Goal: Task Accomplishment & Management: Complete application form

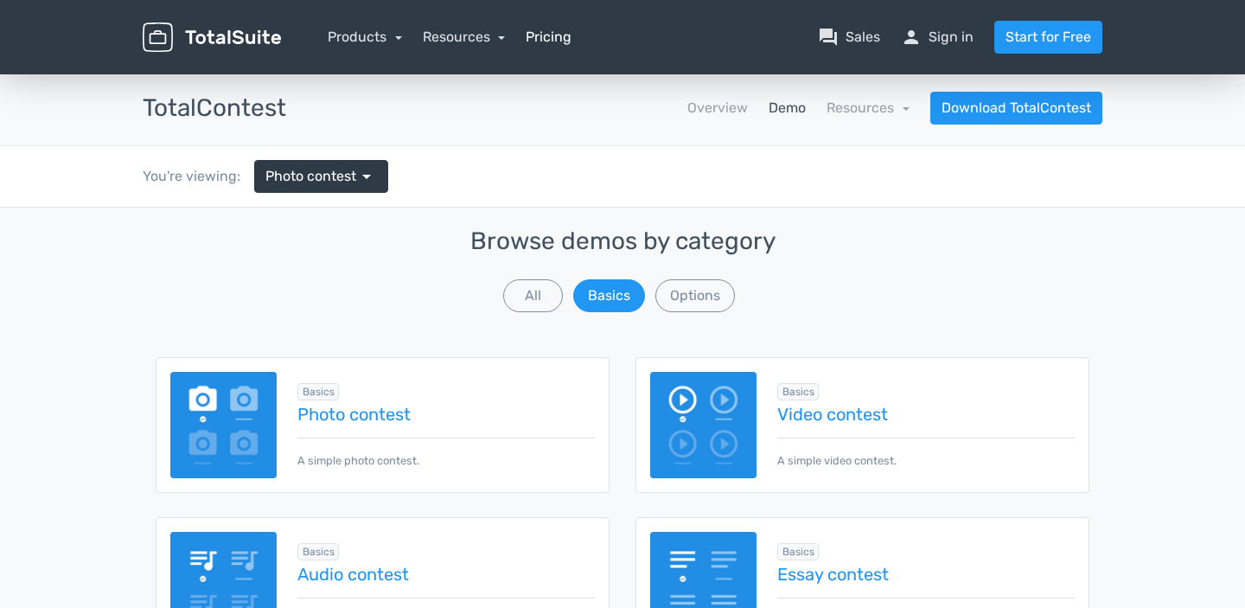
click at [553, 44] on link "Pricing" at bounding box center [549, 37] width 46 height 21
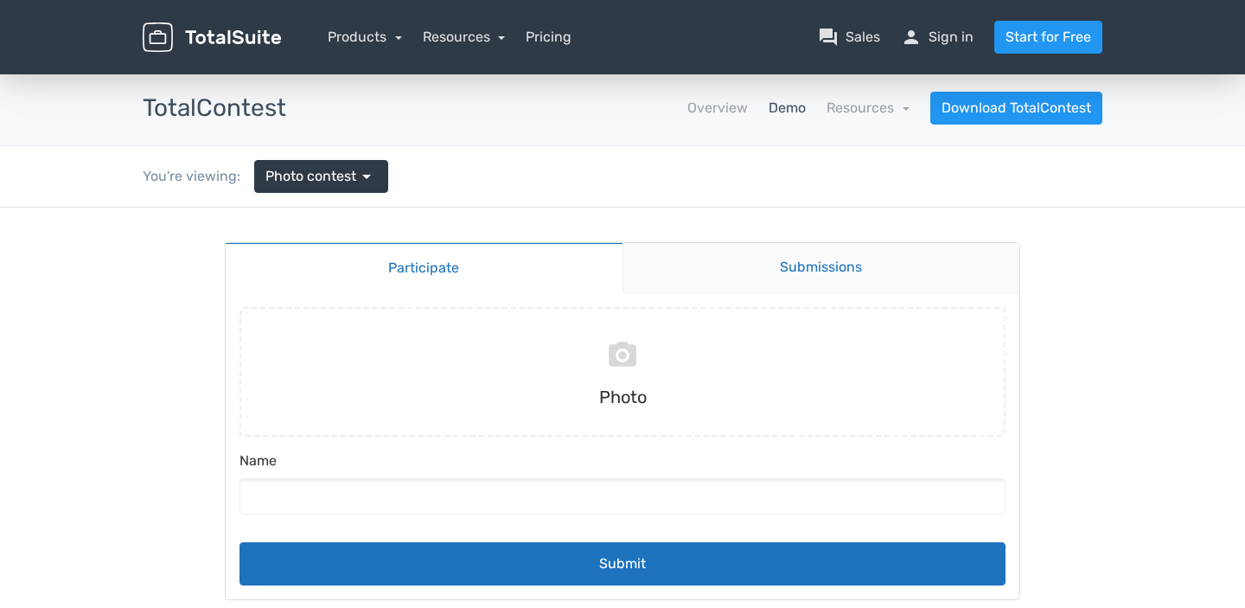
click at [805, 270] on link "Submissions" at bounding box center [821, 268] width 398 height 50
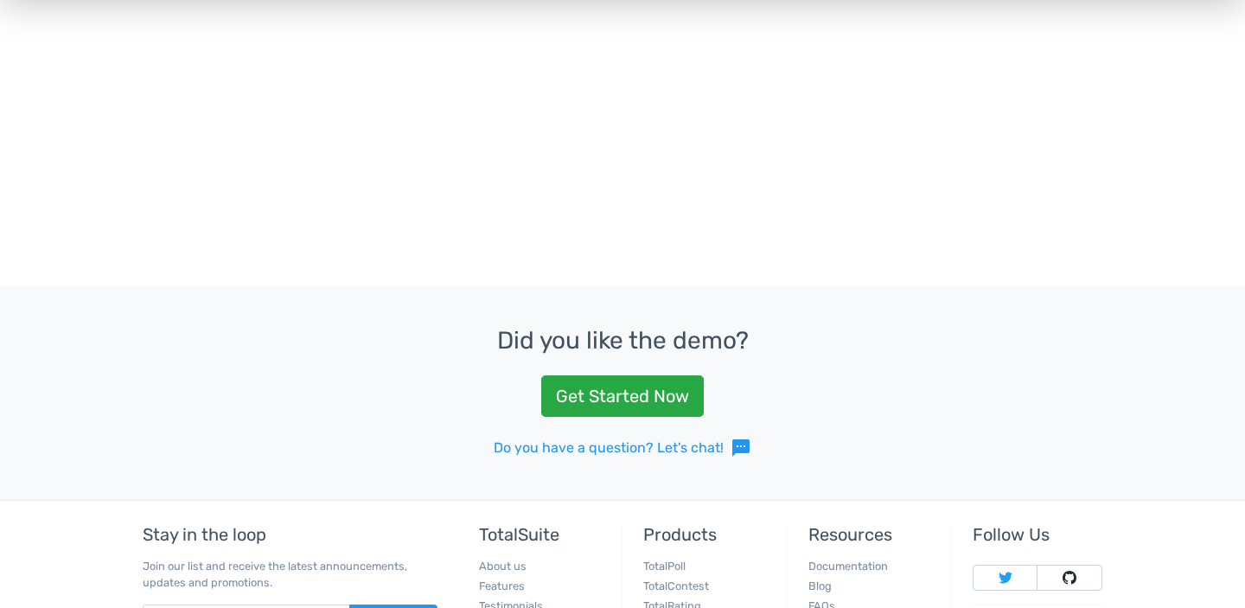
scroll to position [291, 0]
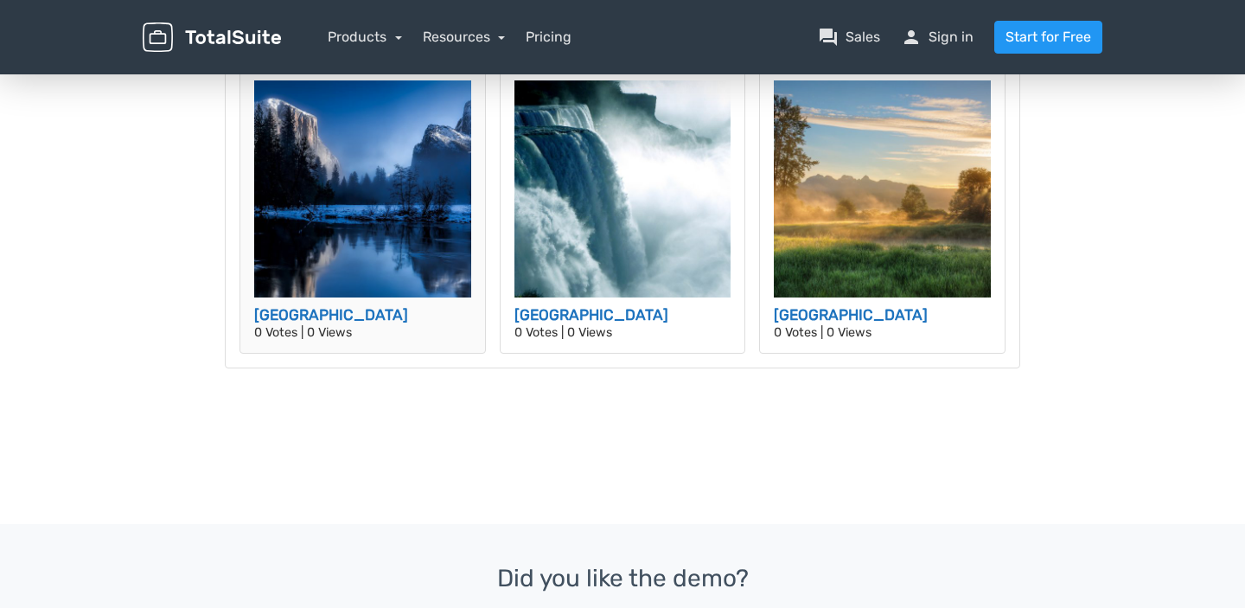
click at [432, 209] on img at bounding box center [362, 188] width 217 height 217
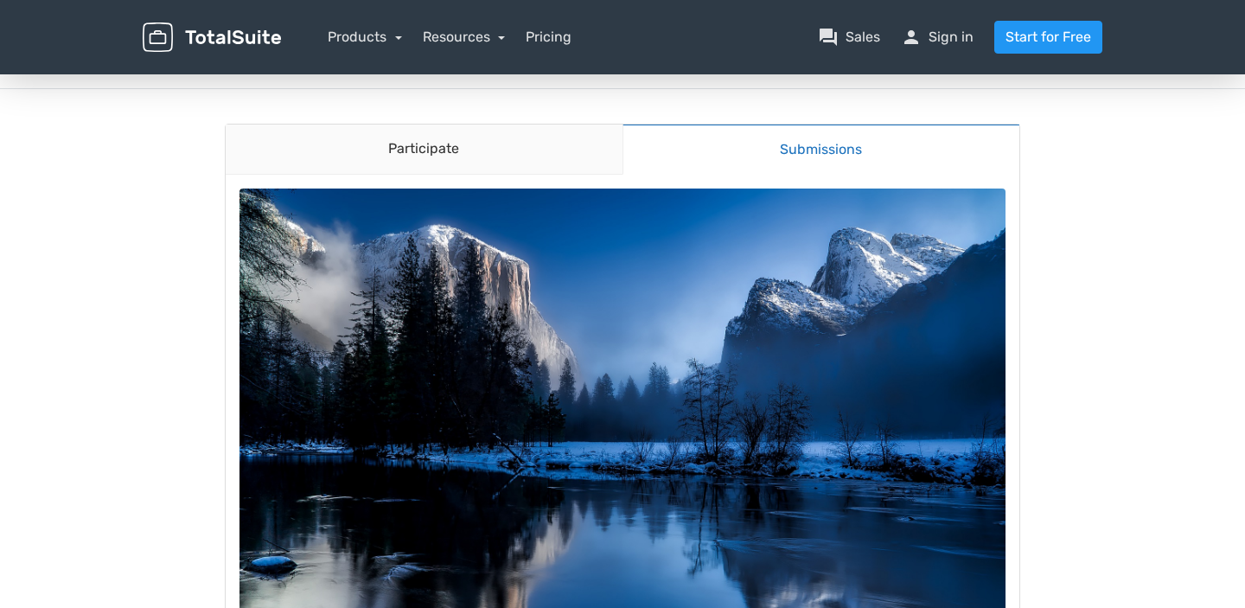
scroll to position [162, 0]
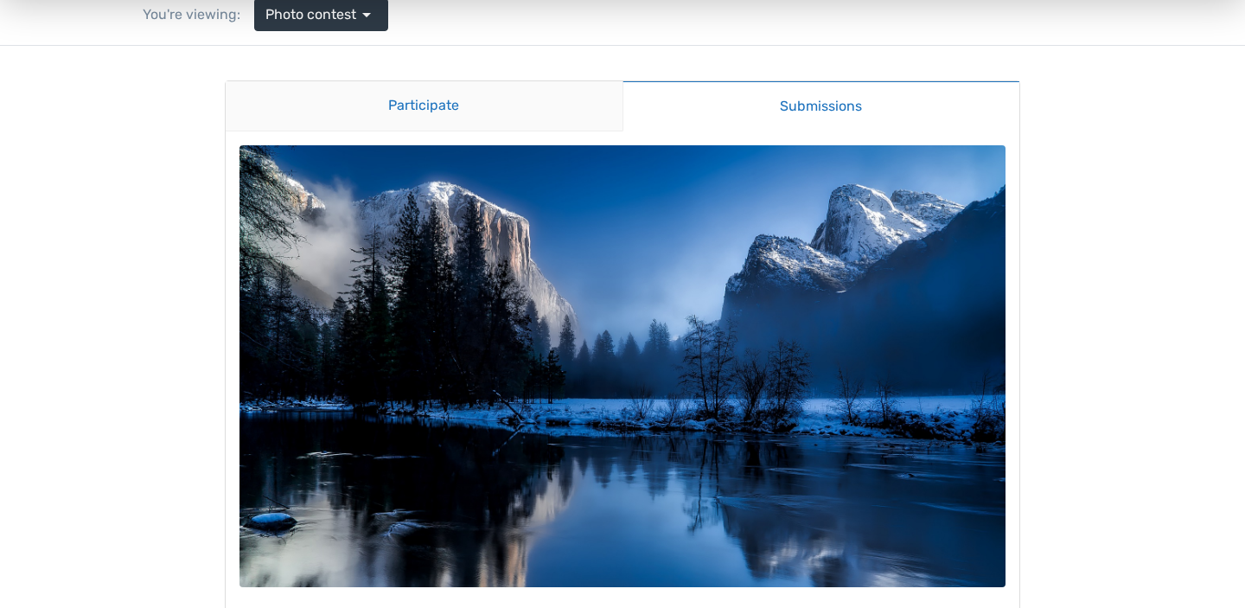
click at [413, 113] on link "Participate" at bounding box center [424, 106] width 397 height 50
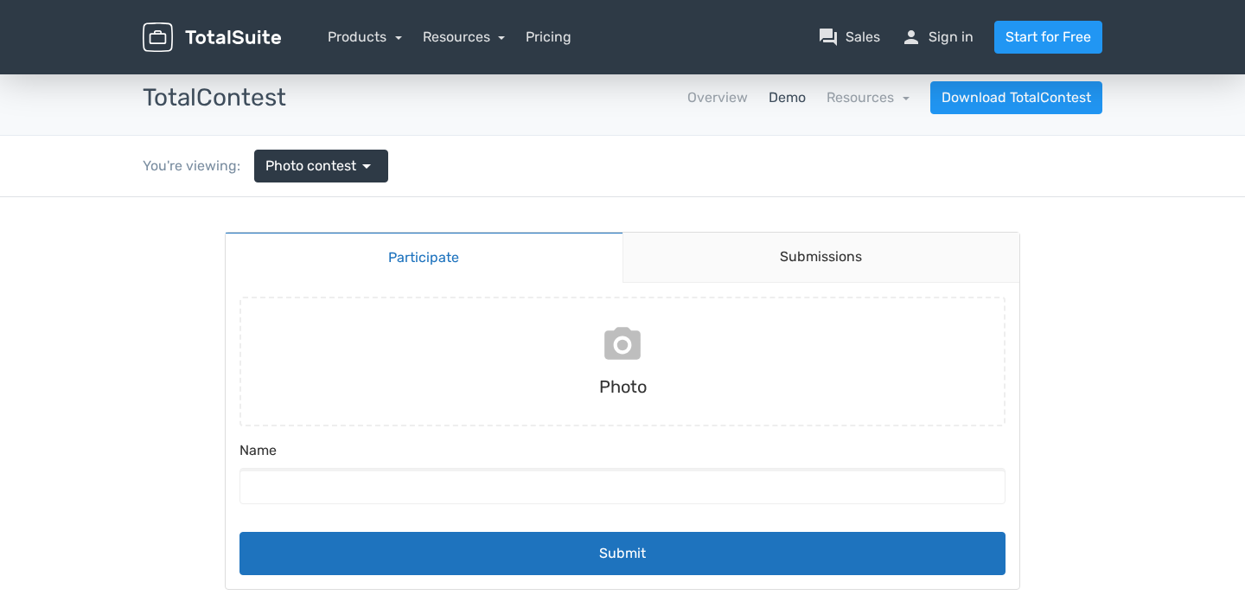
scroll to position [0, 0]
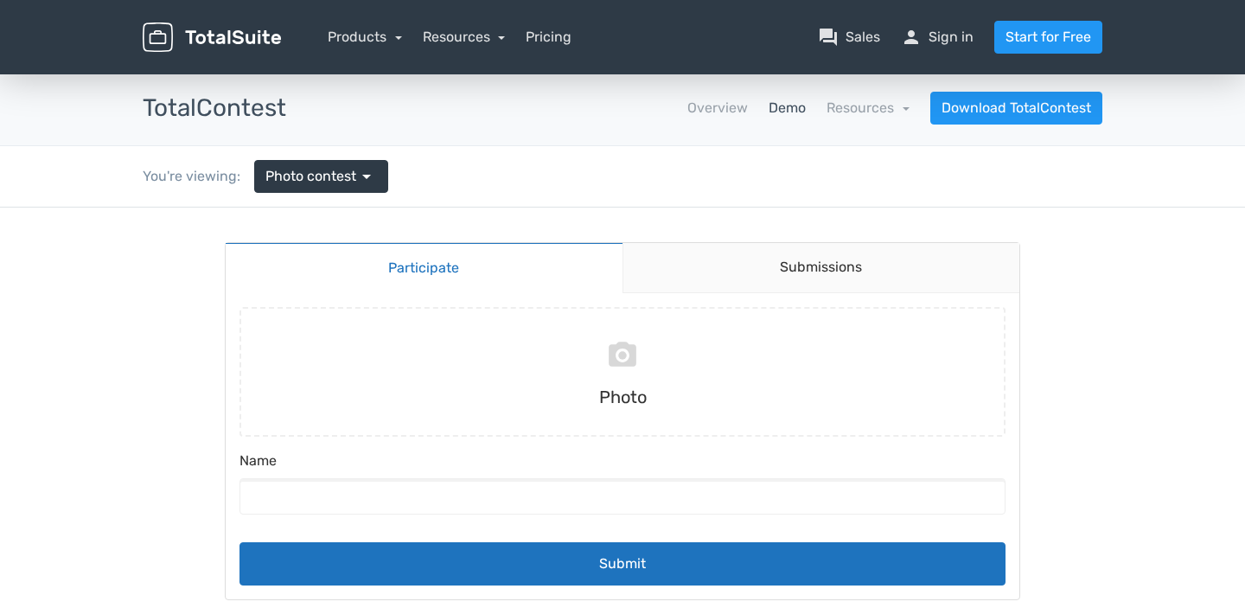
click at [221, 122] on h3 "TotalContest" at bounding box center [215, 108] width 144 height 27
click at [616, 360] on input "file" at bounding box center [623, 372] width 780 height 130
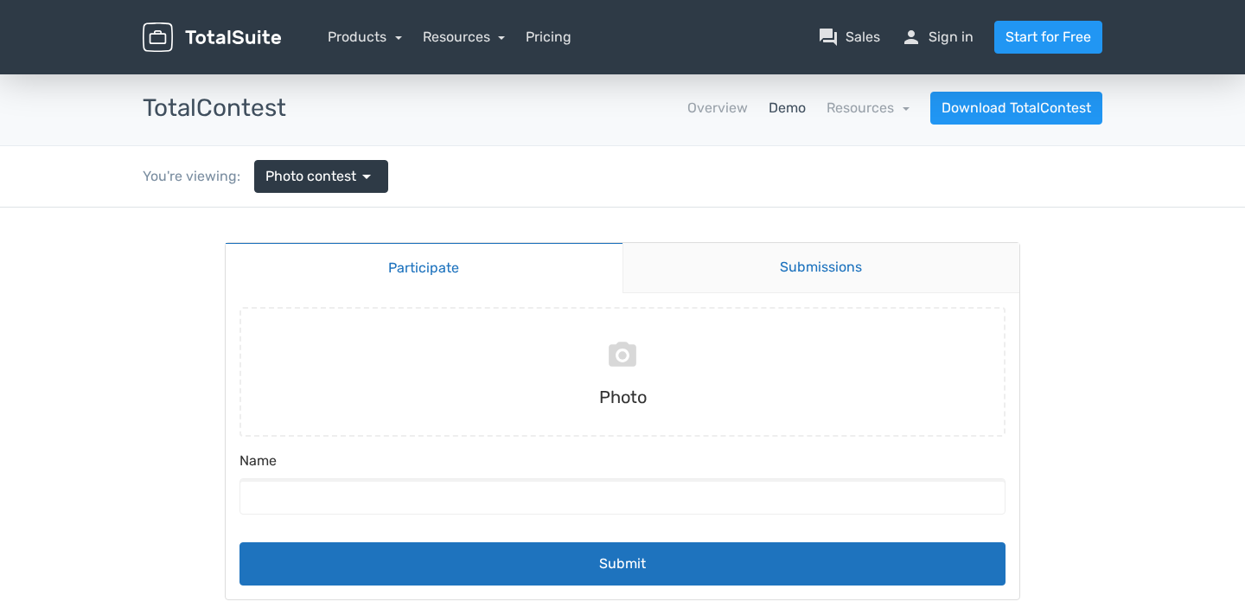
click at [852, 277] on link "Submissions" at bounding box center [821, 268] width 398 height 50
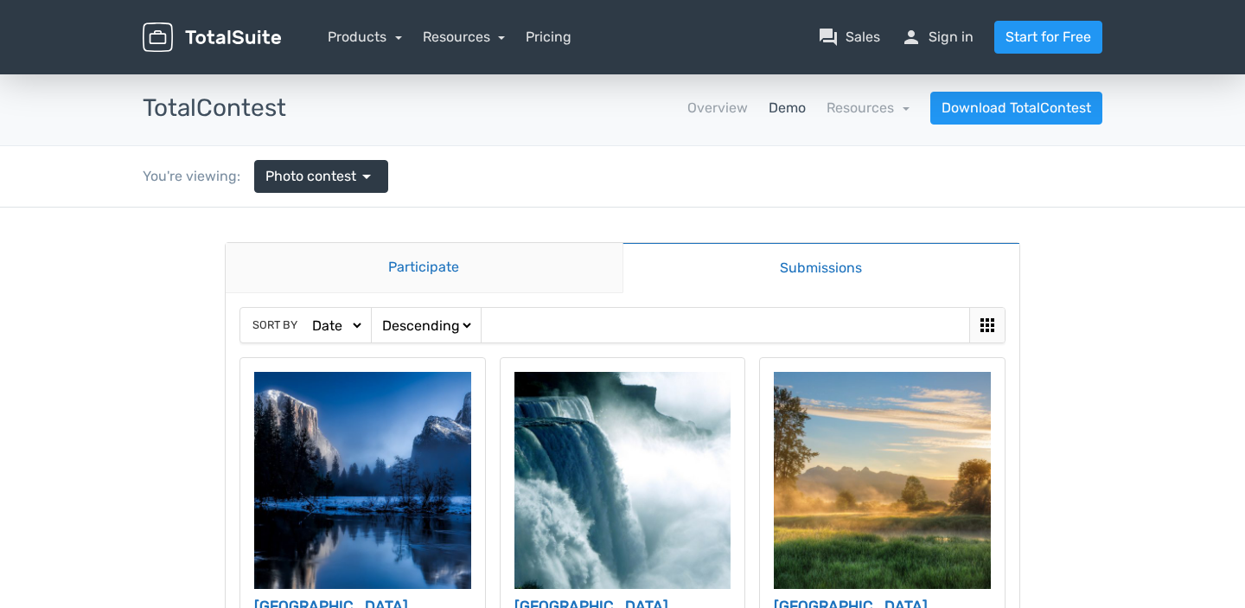
click at [518, 282] on link "Participate" at bounding box center [424, 268] width 397 height 50
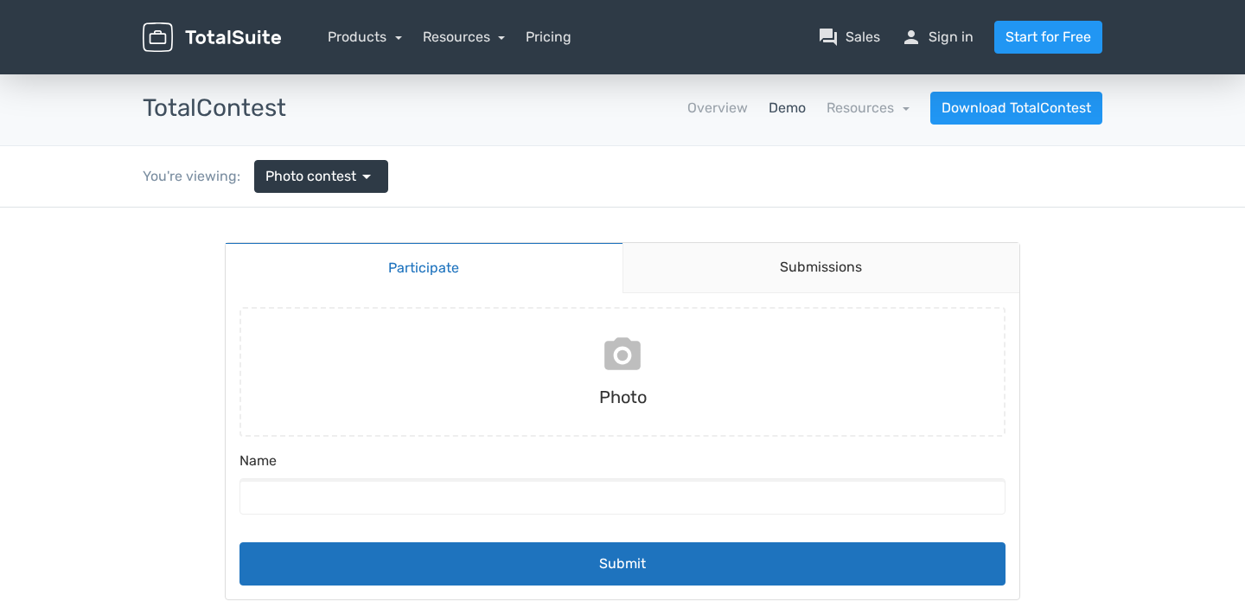
click at [641, 386] on input "file" at bounding box center [623, 372] width 780 height 130
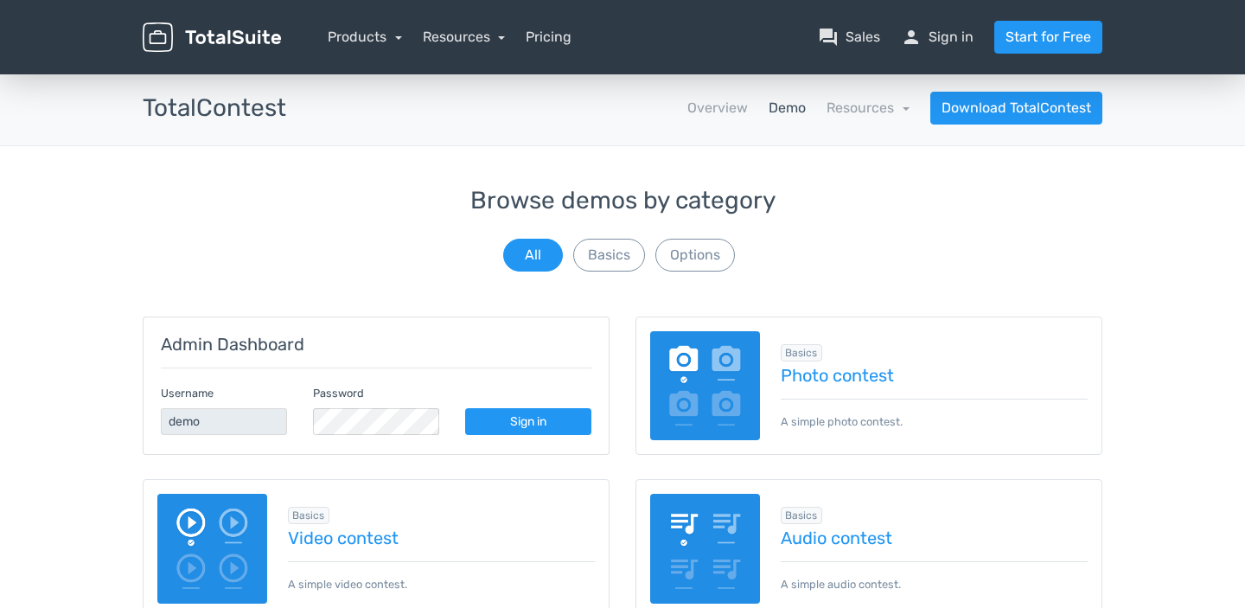
click at [523, 417] on link "Sign in" at bounding box center [528, 421] width 126 height 27
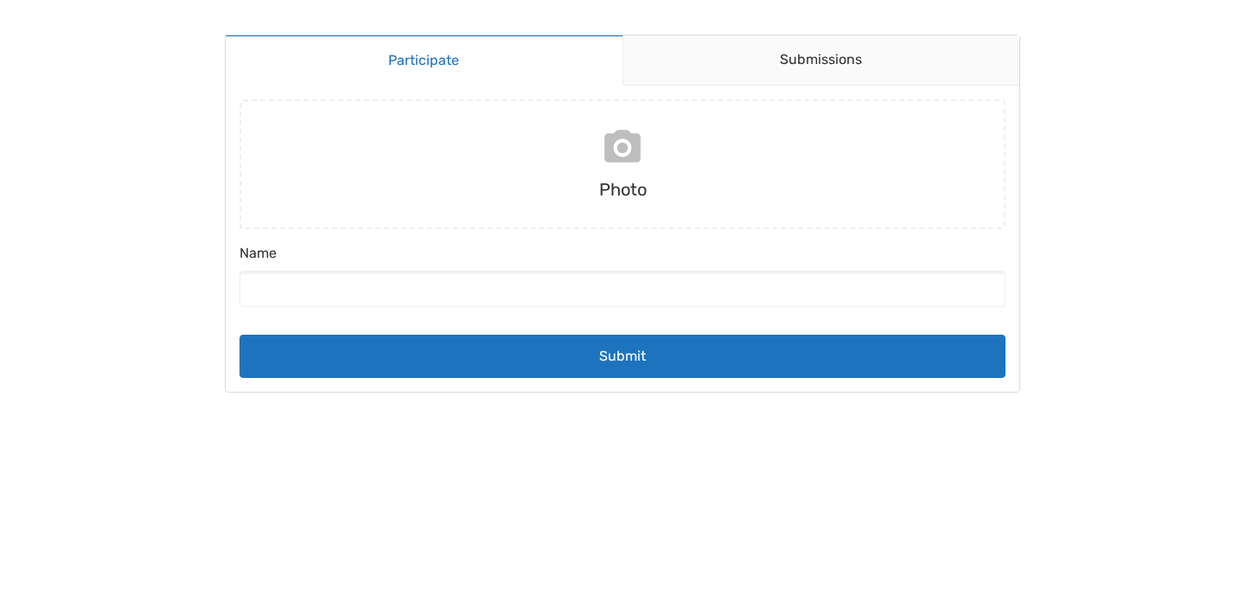
click at [604, 177] on input "file" at bounding box center [623, 164] width 780 height 130
type input "C:\fakepath\sale4.jpg"
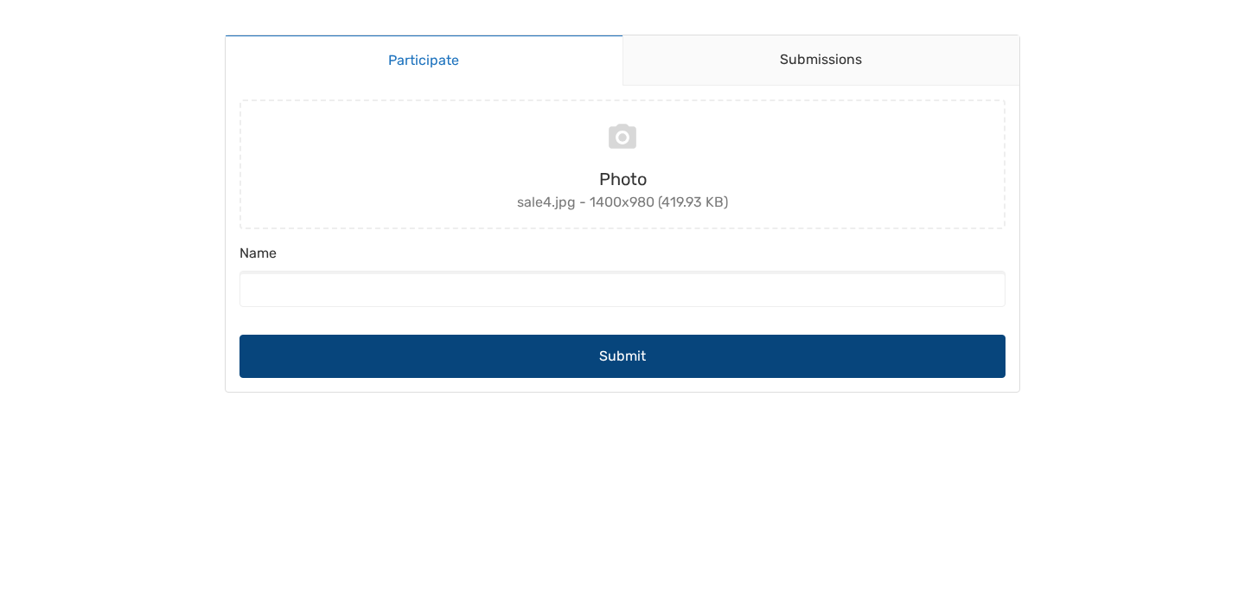
click at [722, 354] on button "Submit" at bounding box center [622, 356] width 766 height 43
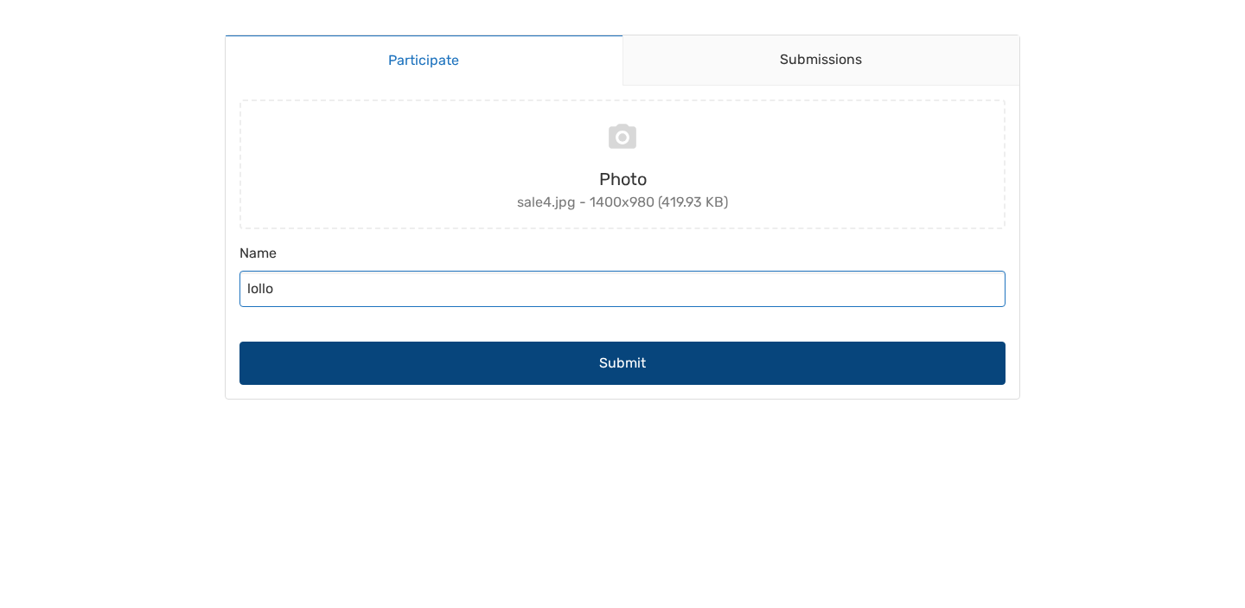
type input "lollo"
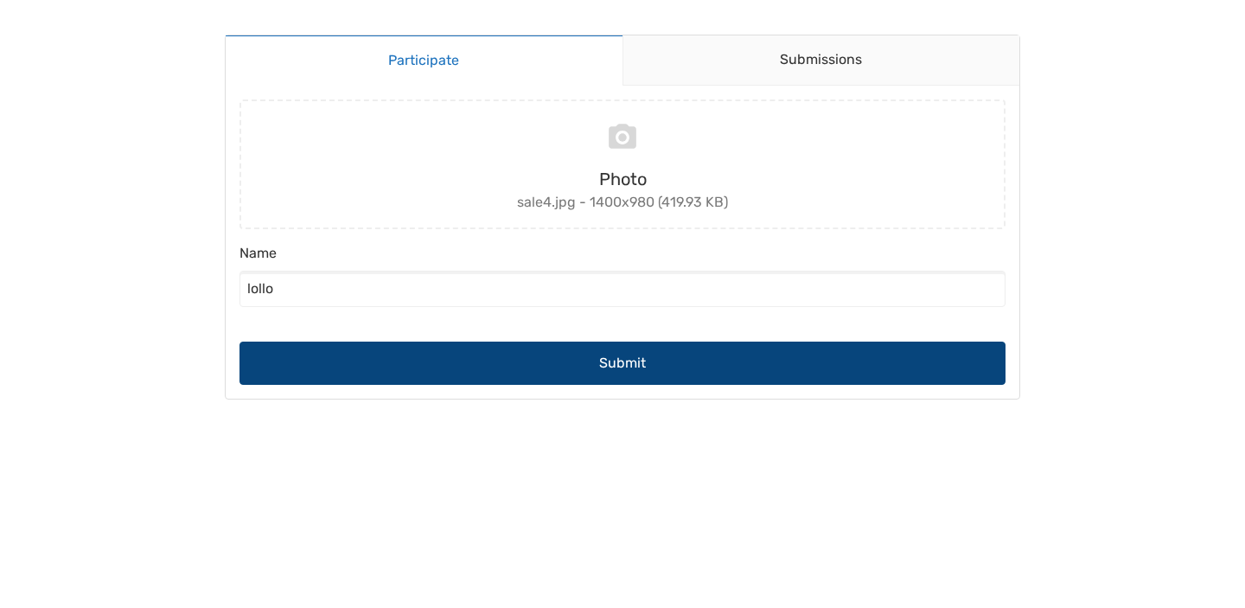
click at [644, 363] on button "Submit" at bounding box center [622, 363] width 766 height 43
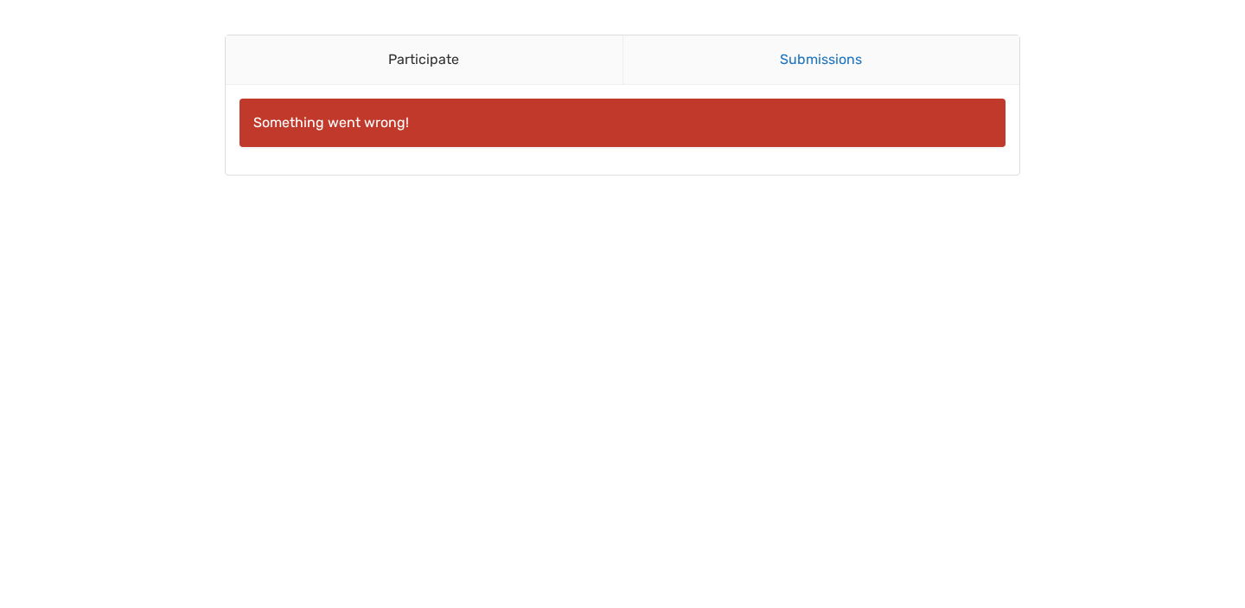
click at [721, 66] on link "Submissions" at bounding box center [821, 59] width 398 height 49
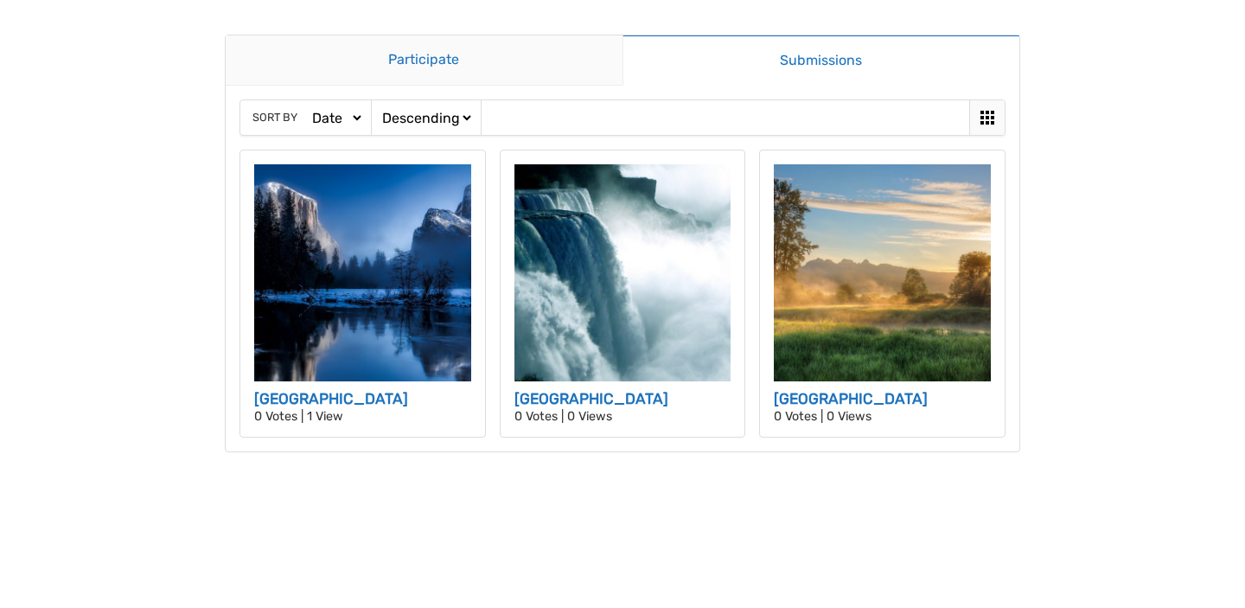
click at [589, 56] on link "Participate" at bounding box center [424, 60] width 397 height 50
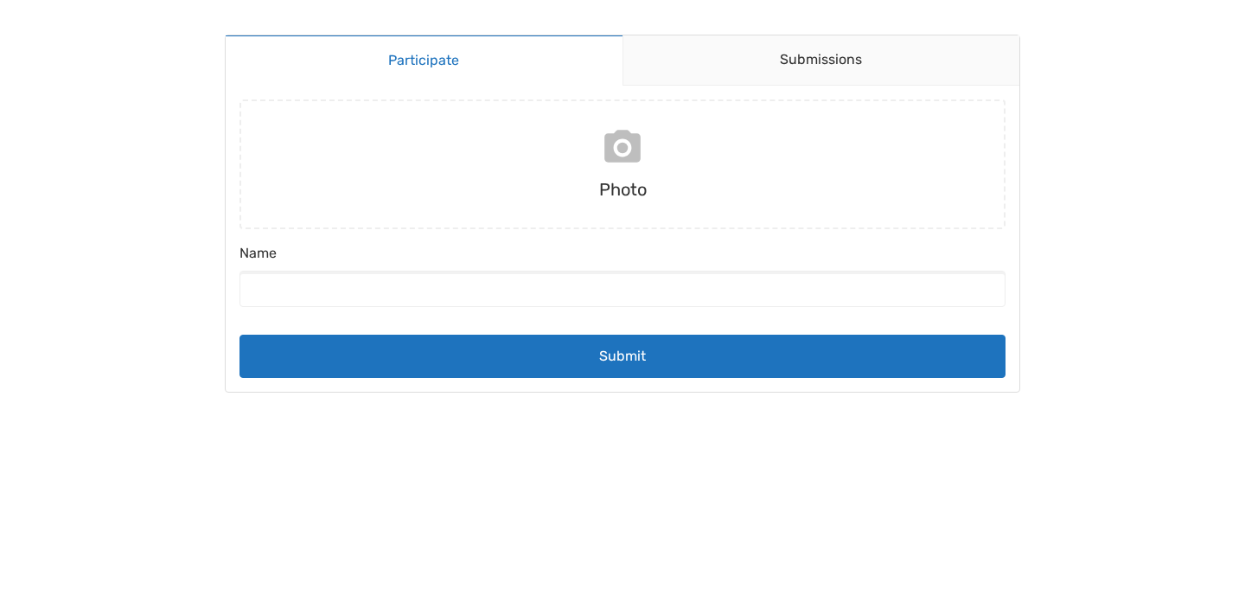
click at [615, 170] on input "file" at bounding box center [623, 164] width 780 height 130
